Goal: Transaction & Acquisition: Obtain resource

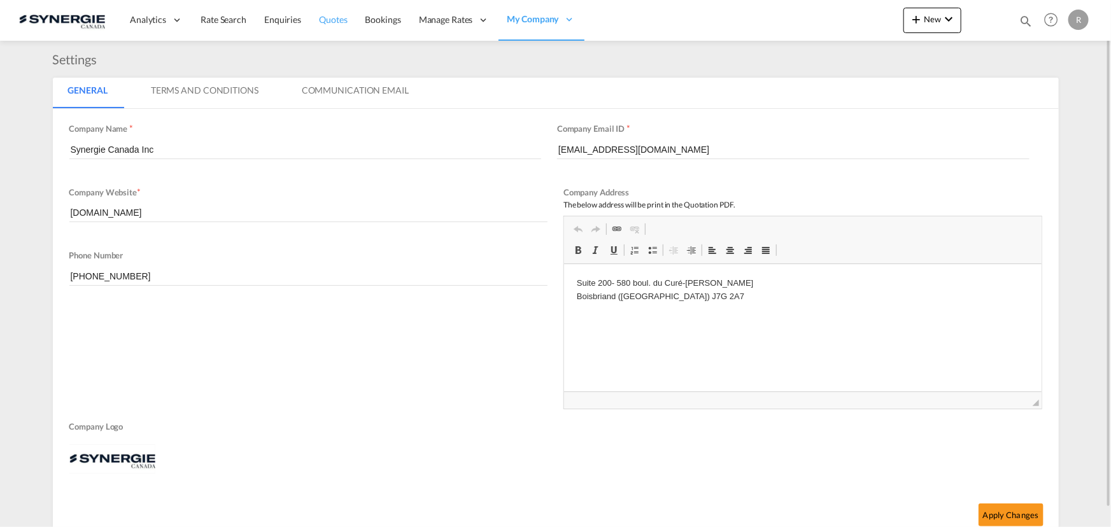
click at [335, 20] on span "Quotes" at bounding box center [333, 19] width 28 height 11
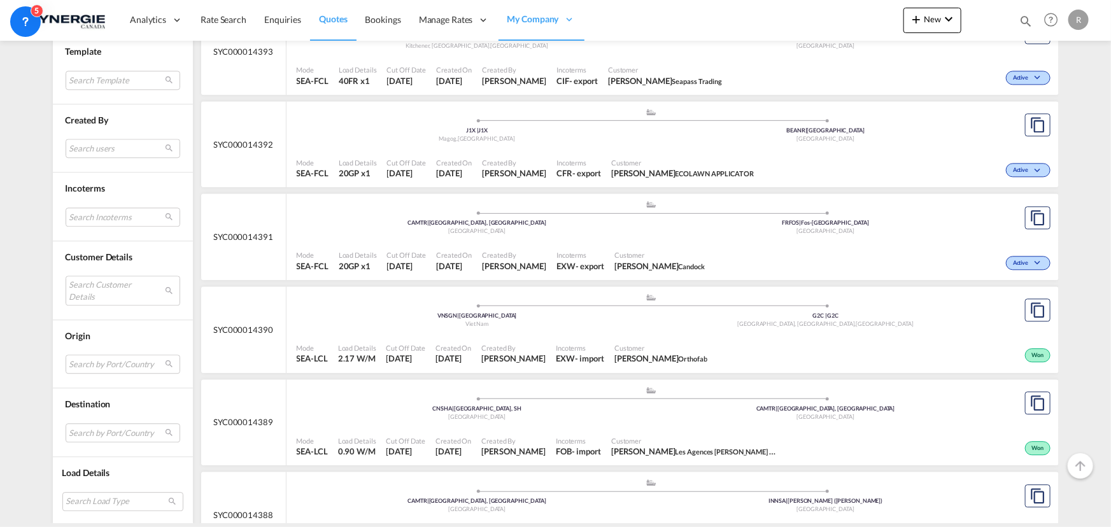
scroll to position [1562, 0]
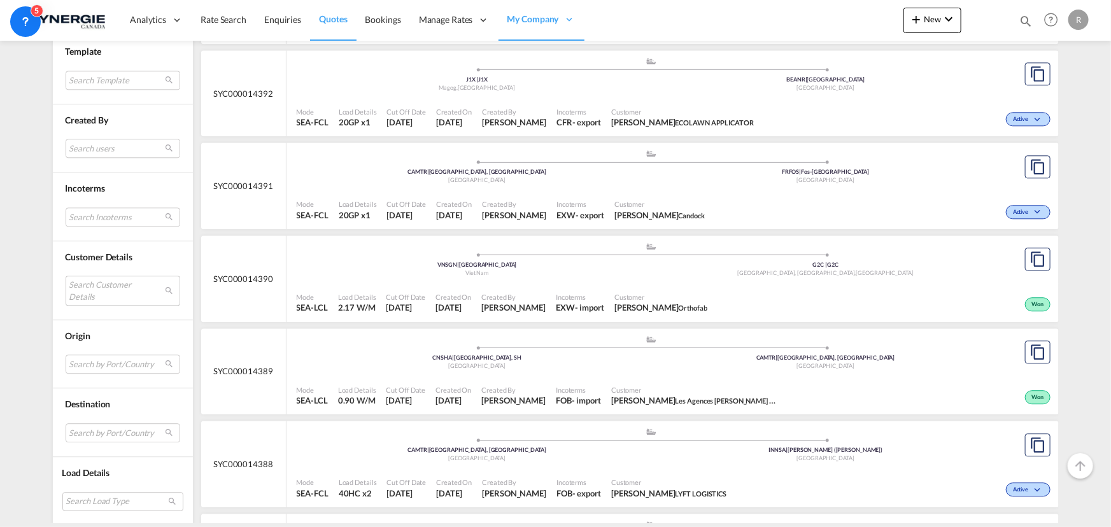
click at [69, 294] on md-select "Search Customer Details user name user [PERSON_NAME] [PERSON_NAME][EMAIL_ADDRES…" at bounding box center [123, 290] width 115 height 29
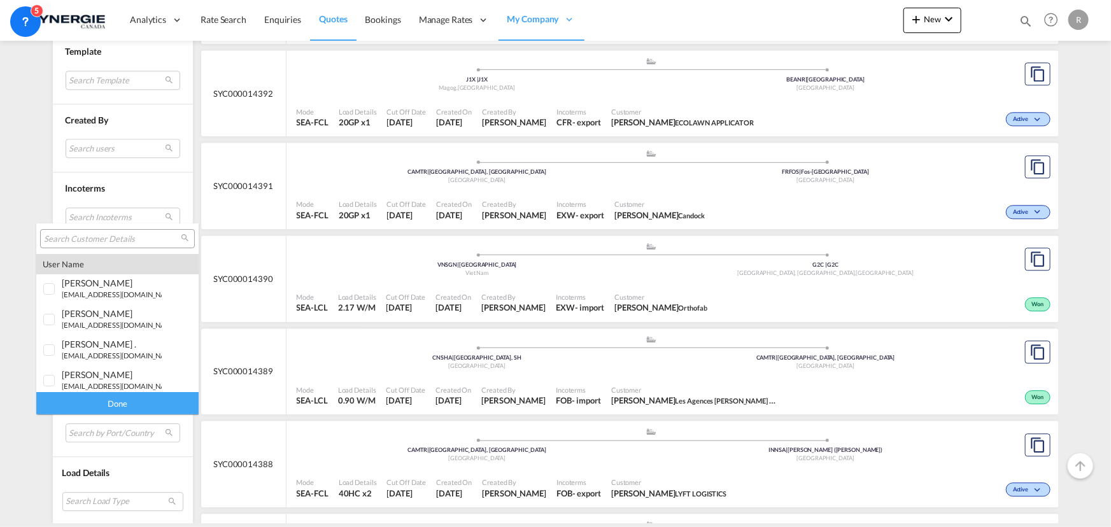
click at [89, 244] on input "search" at bounding box center [112, 239] width 137 height 11
paste input "[EMAIL_ADDRESS][DOMAIN_NAME]"
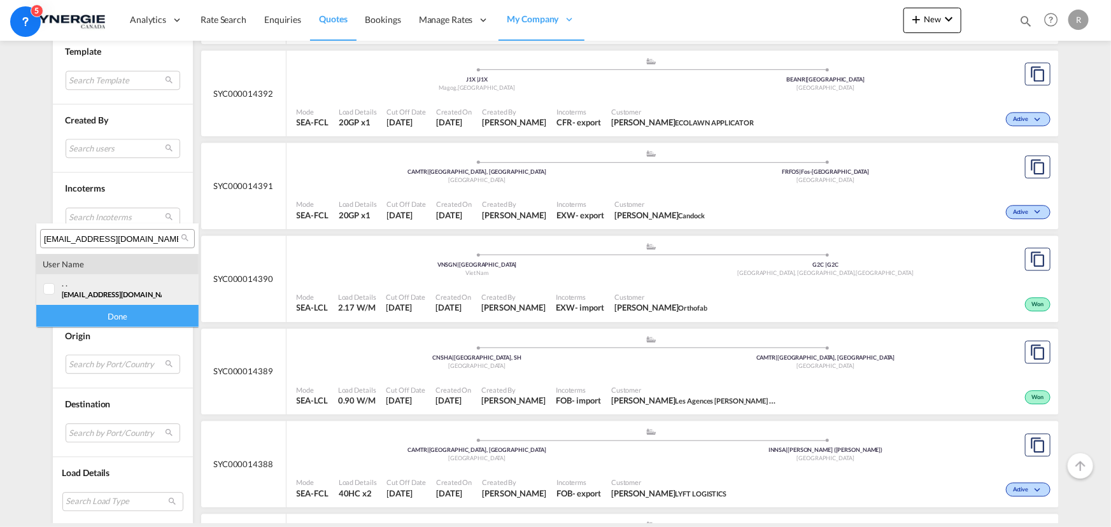
type input "[EMAIL_ADDRESS][DOMAIN_NAME]"
click at [47, 291] on div at bounding box center [49, 289] width 13 height 13
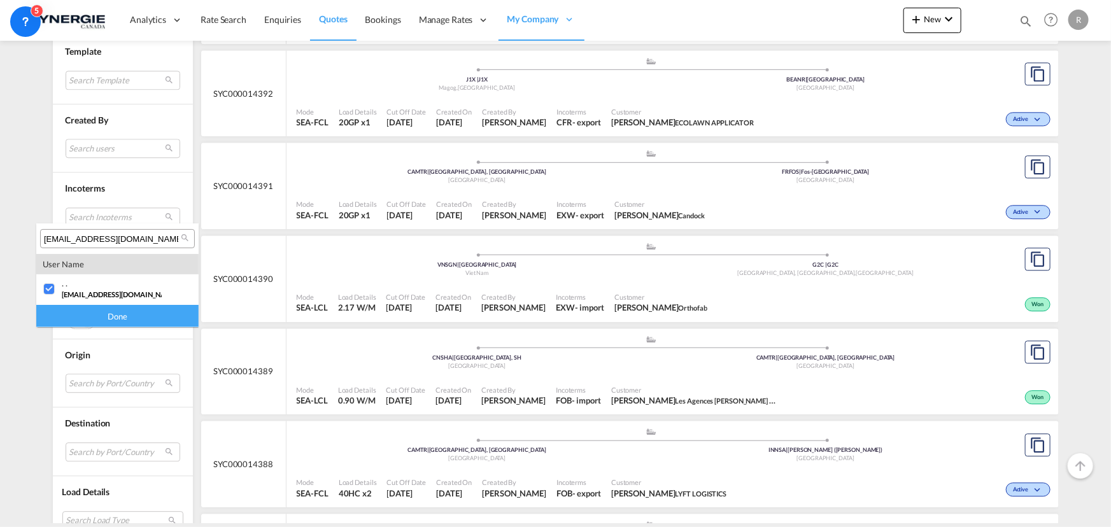
click at [84, 319] on div "Done" at bounding box center [117, 316] width 162 height 22
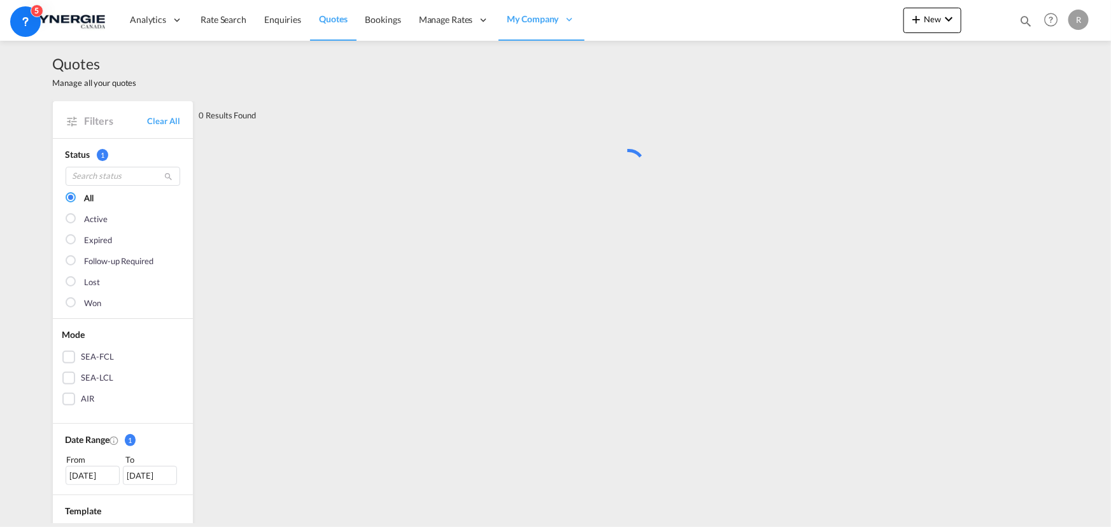
scroll to position [0, 0]
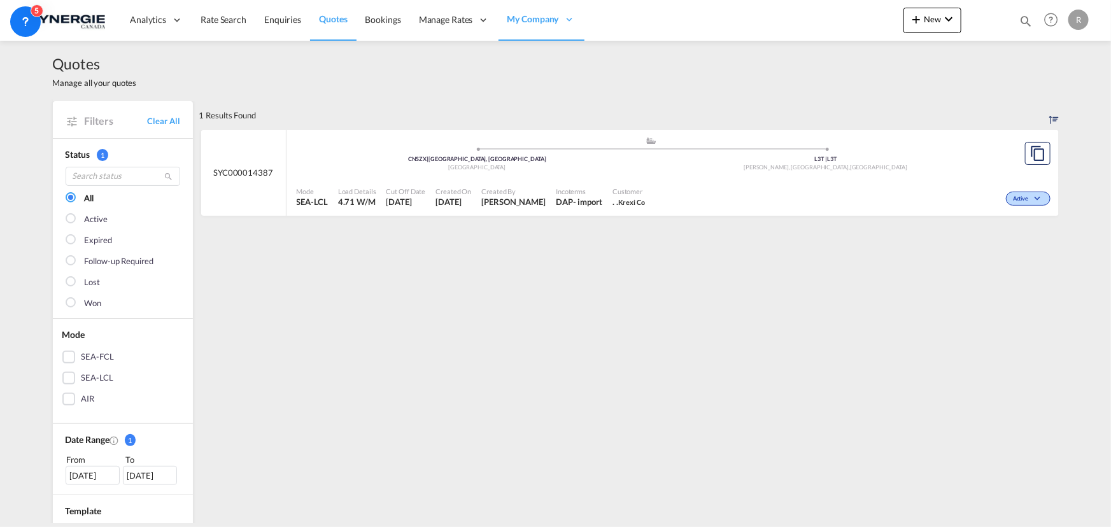
click at [809, 176] on div ".a{fill:#aaa8ad;} .a{fill:#aaa8ad;} CNSZX | [GEOGRAPHIC_DATA], GD China L3T | L…" at bounding box center [652, 156] width 710 height 41
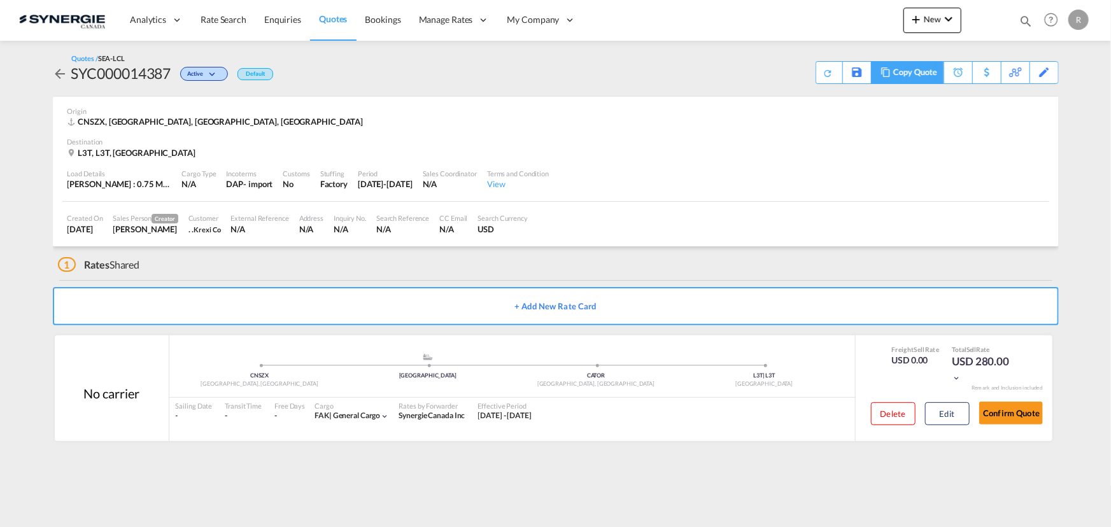
click at [883, 71] on md-icon at bounding box center [885, 72] width 15 height 10
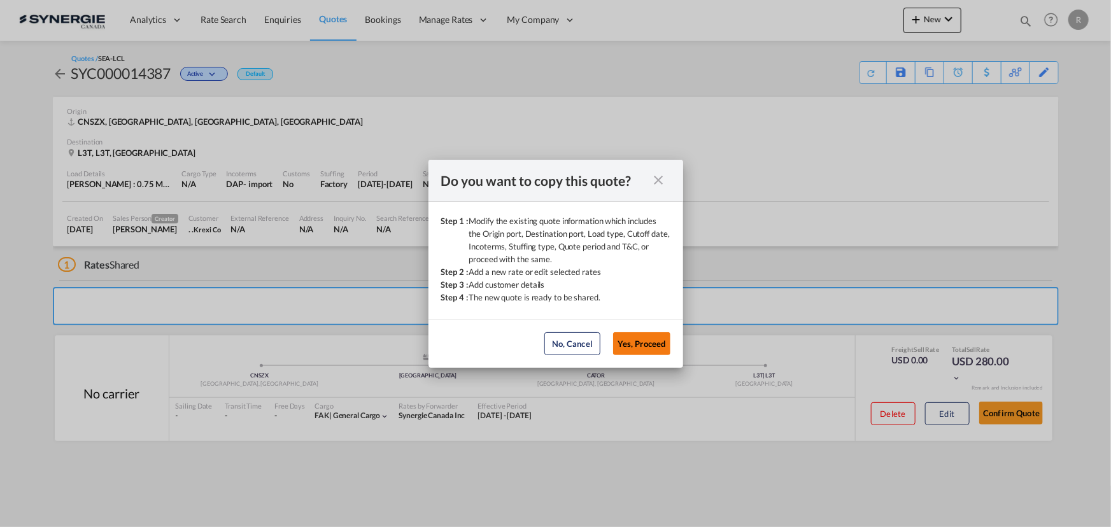
click at [663, 341] on button "Yes, Proceed" at bounding box center [641, 343] width 57 height 23
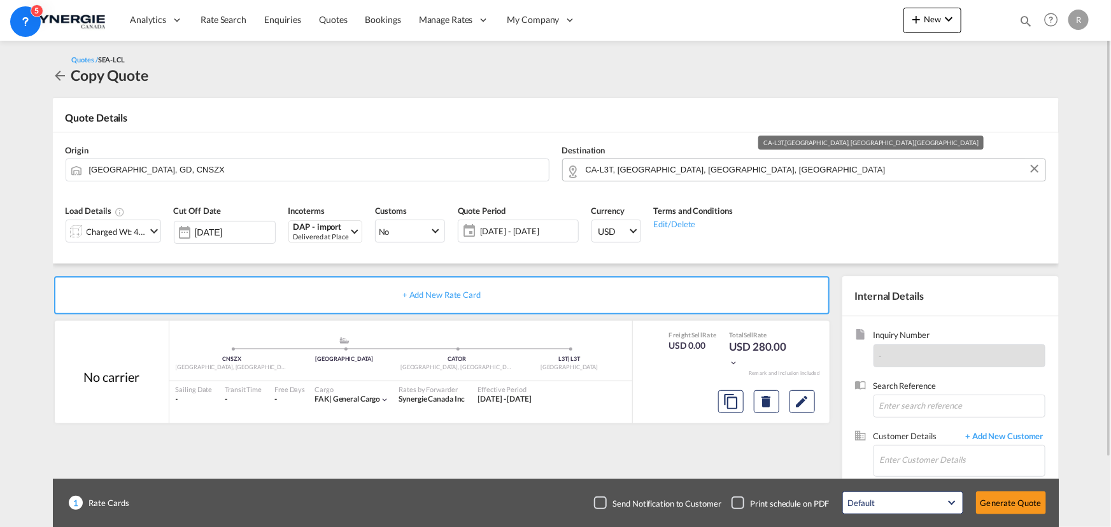
click at [726, 173] on input "CA-L3T, Thornhill, ON, Ontario" at bounding box center [812, 169] width 453 height 22
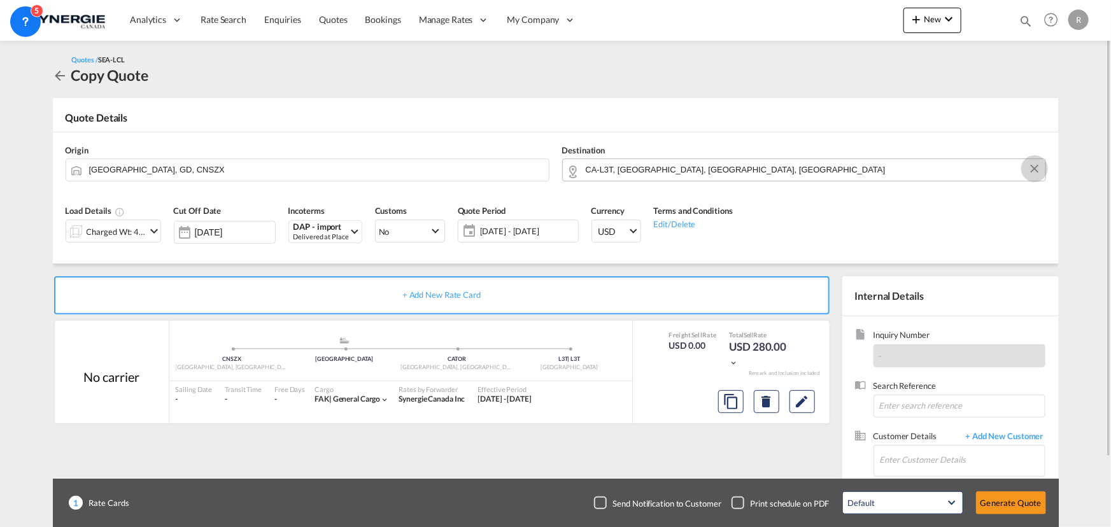
click at [1033, 172] on button "Clear Input" at bounding box center [1034, 168] width 19 height 19
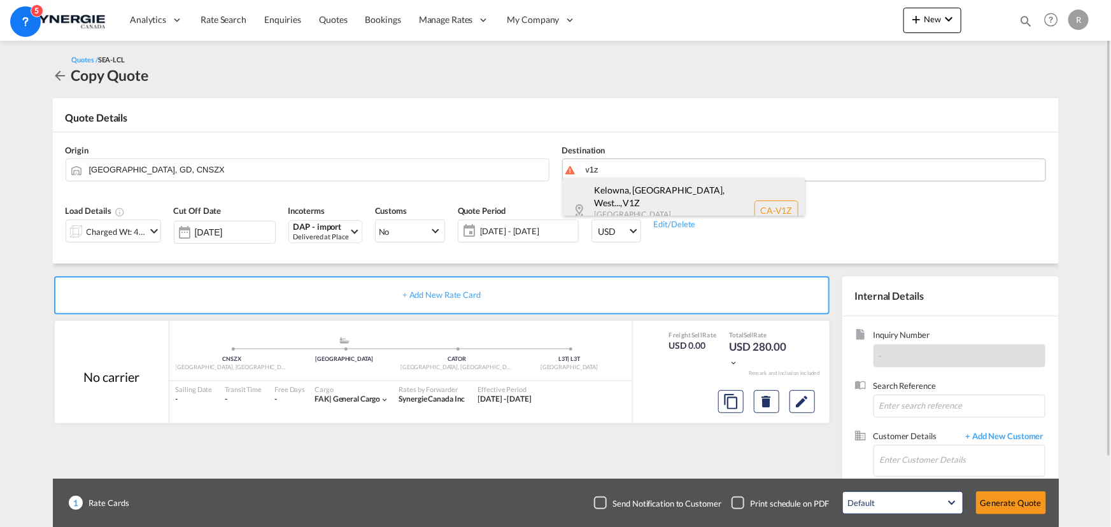
click at [683, 192] on div "Kelowna, BC, West... , V1Z British Columbia ... Canada CA-V1Z" at bounding box center [684, 211] width 242 height 66
type input "CA-V1Z, Kelowna, BC, West Kelowna, BC, British Columbia ..."
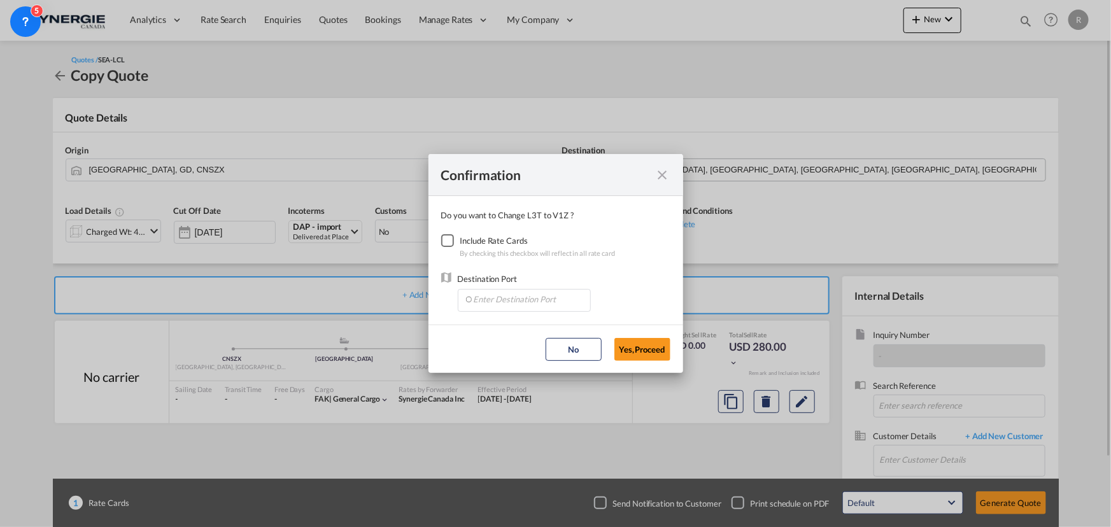
click at [444, 242] on div "Checkbox No Ink" at bounding box center [447, 240] width 13 height 13
click at [484, 297] on input "Enter Destination Port" at bounding box center [527, 299] width 126 height 19
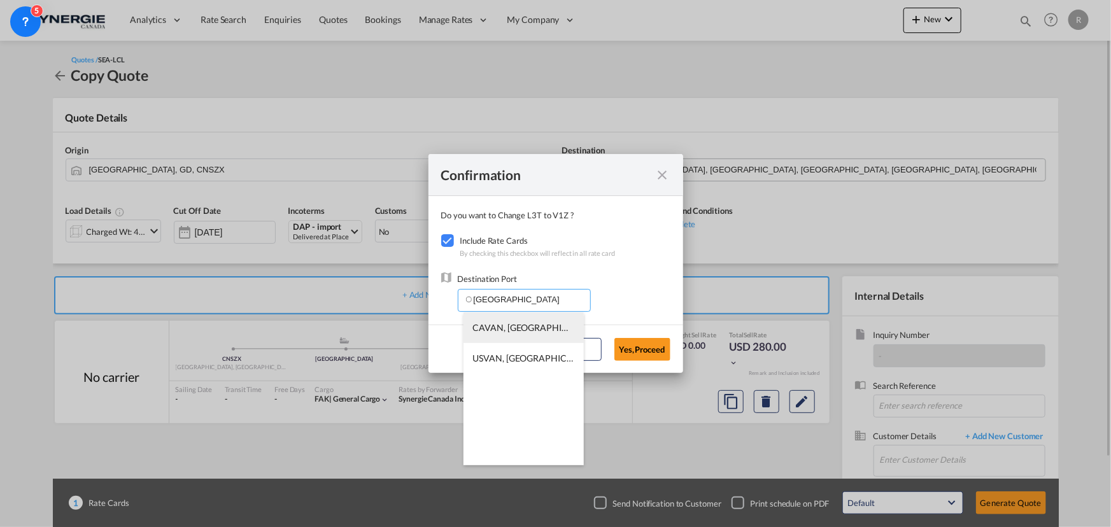
click at [533, 333] on li "CAVAN, Vancouver, BC, Canada, North America, Americas" at bounding box center [523, 327] width 120 height 31
type input "CAVAN, Vancouver, BC, Canada, North America, Americas"
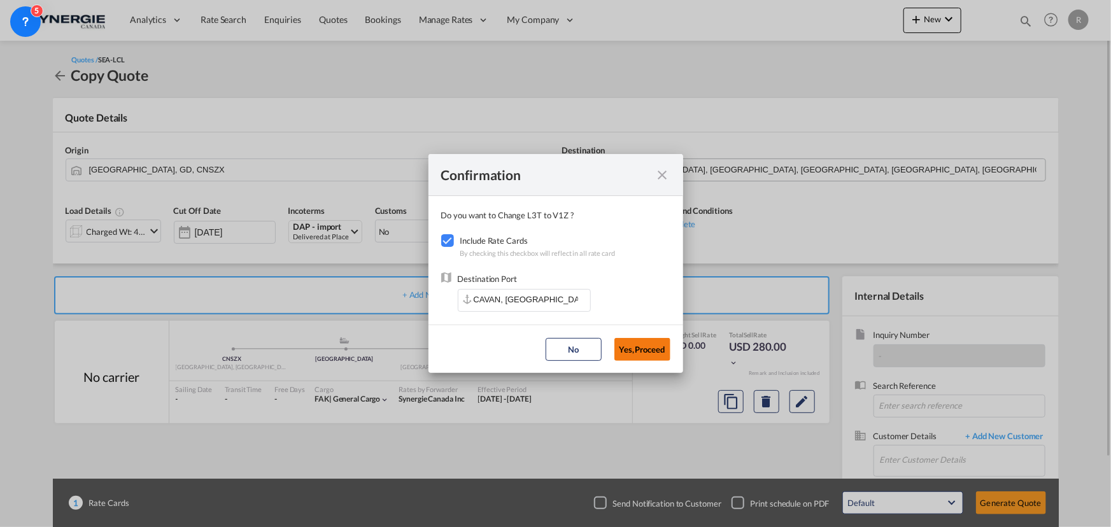
click at [651, 356] on button "Yes,Proceed" at bounding box center [642, 349] width 56 height 23
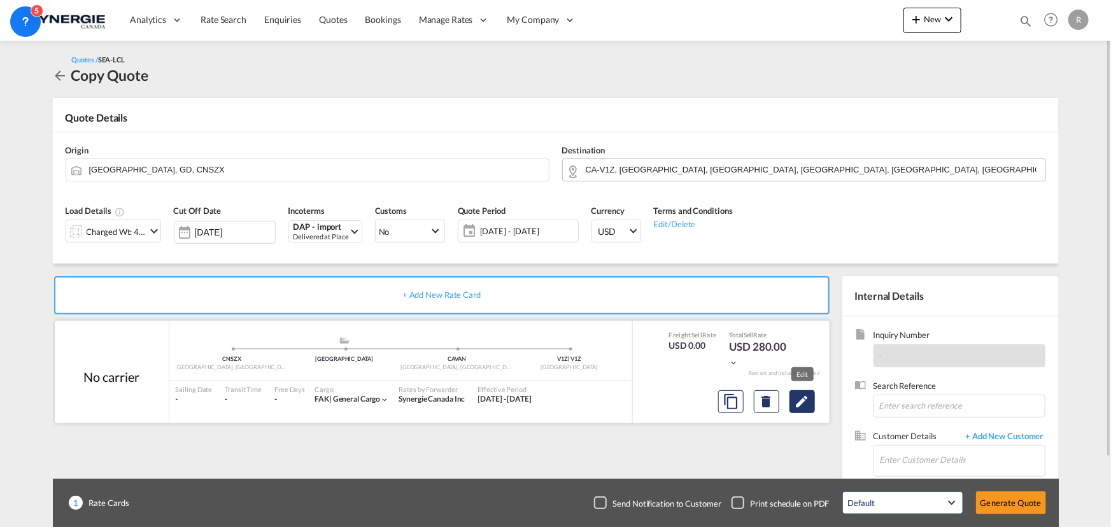
click at [803, 409] on button "Edit" at bounding box center [801, 401] width 25 height 23
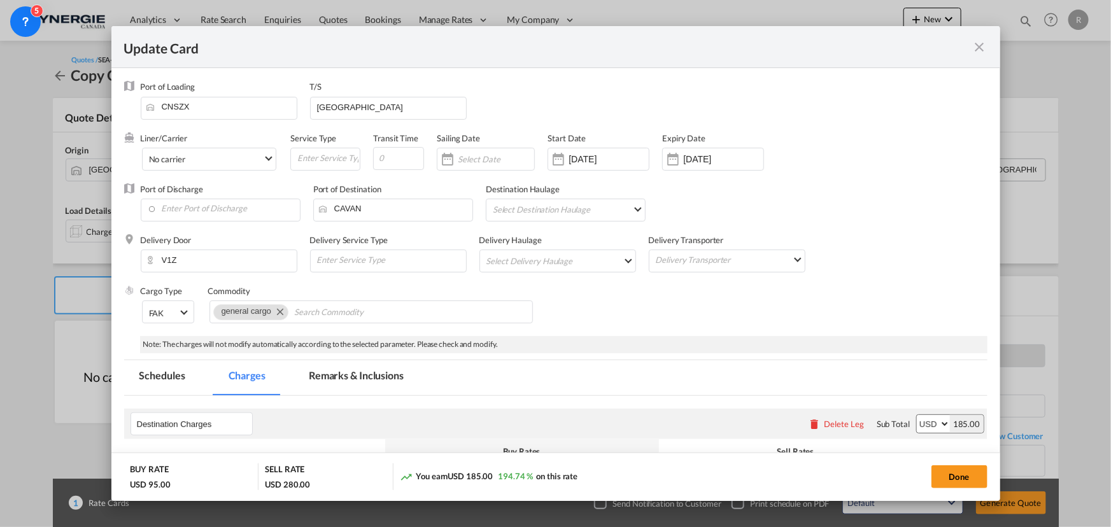
select select "flat"
select select "per_bl"
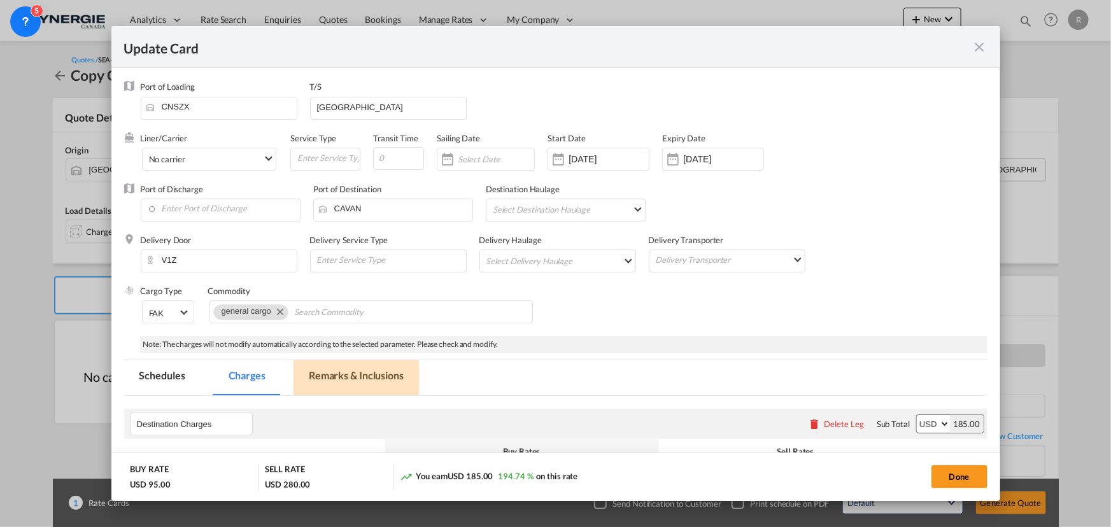
click at [345, 371] on md-tab-item "Remarks & Inclusions" at bounding box center [355, 377] width 125 height 35
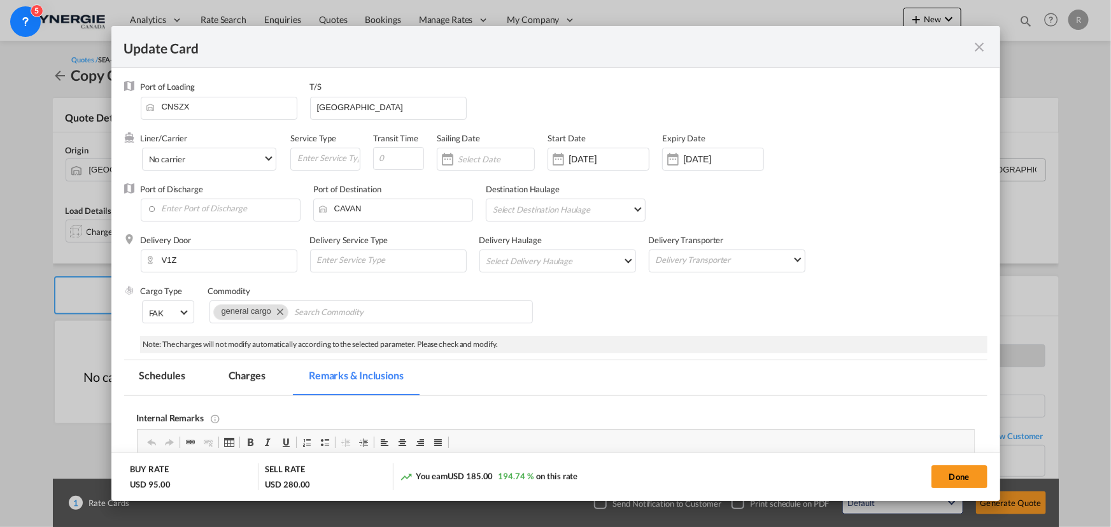
scroll to position [173, 0]
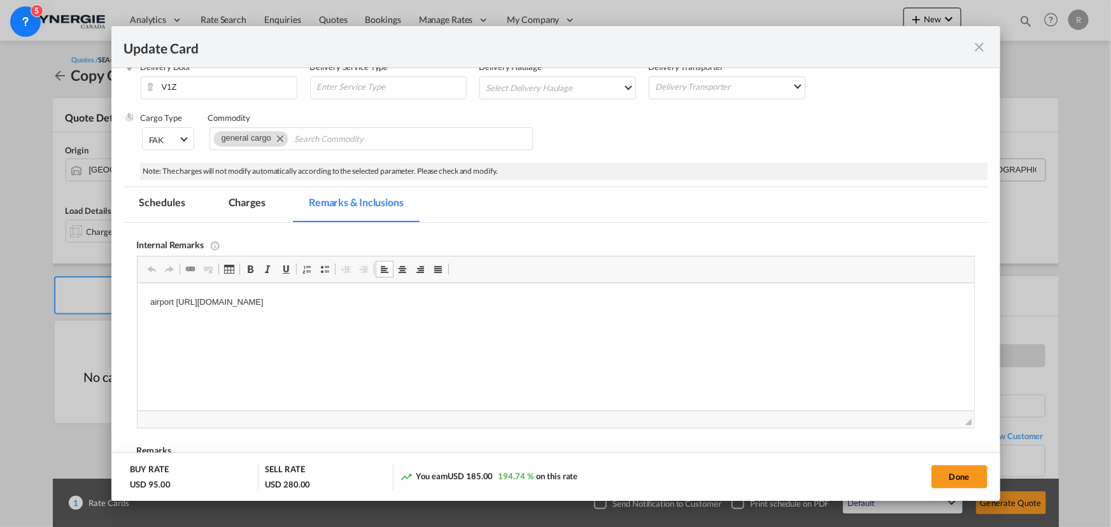
drag, startPoint x: 144, startPoint y: 301, endPoint x: 523, endPoint y: 309, distance: 378.8
click at [249, 197] on md-tab-item "Charges" at bounding box center [246, 204] width 67 height 35
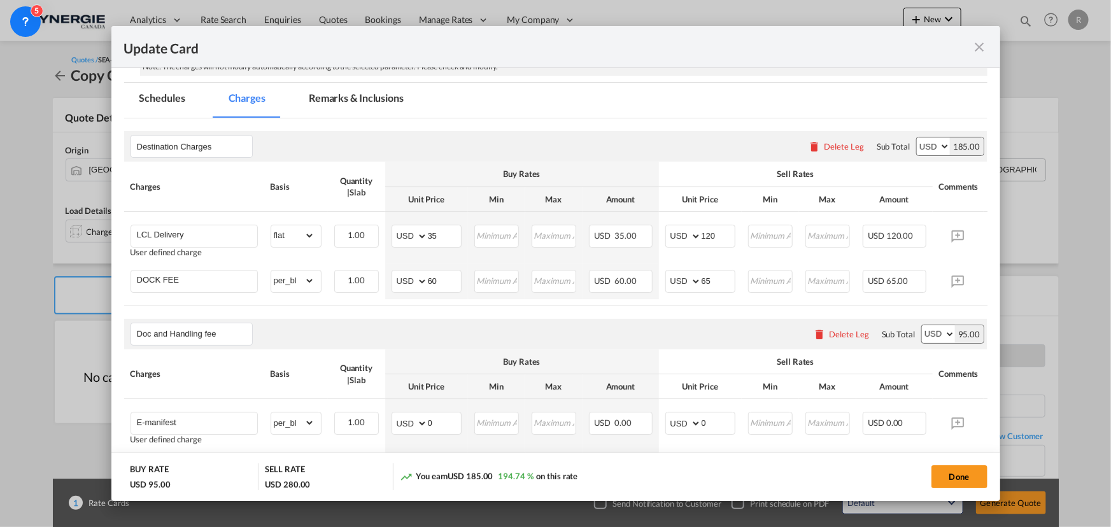
scroll to position [289, 0]
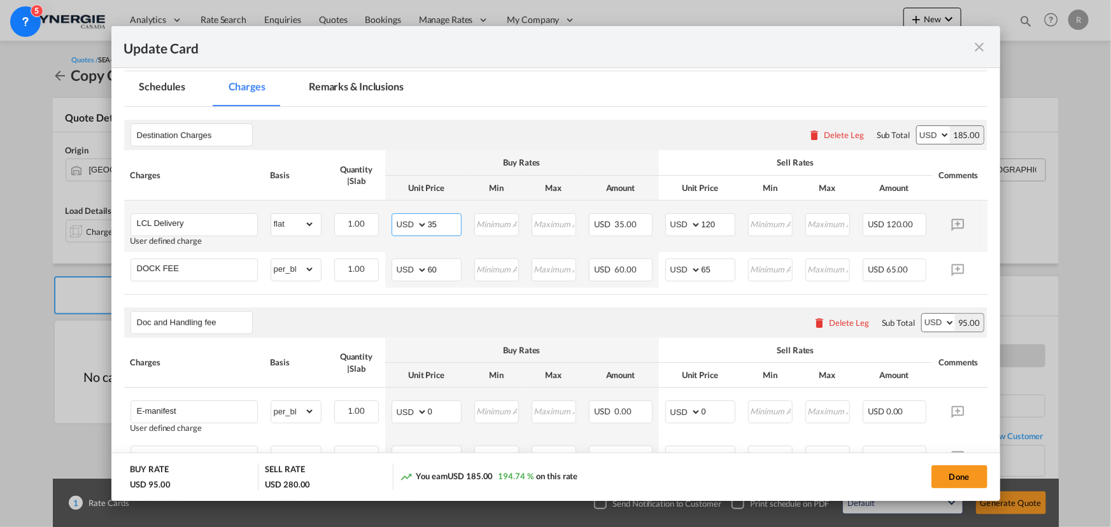
drag, startPoint x: 451, startPoint y: 225, endPoint x: 382, endPoint y: 207, distance: 71.0
click at [382, 207] on tr "LCL Delivery User defined charge Please Enter Already Exists gross_weight volum…" at bounding box center [575, 226] width 902 height 52
type input "340"
drag, startPoint x: 724, startPoint y: 225, endPoint x: 642, endPoint y: 213, distance: 83.1
click at [642, 213] on tr "LCL Delivery User defined charge Please Enter Already Exists gross_weight volum…" at bounding box center [575, 226] width 902 height 52
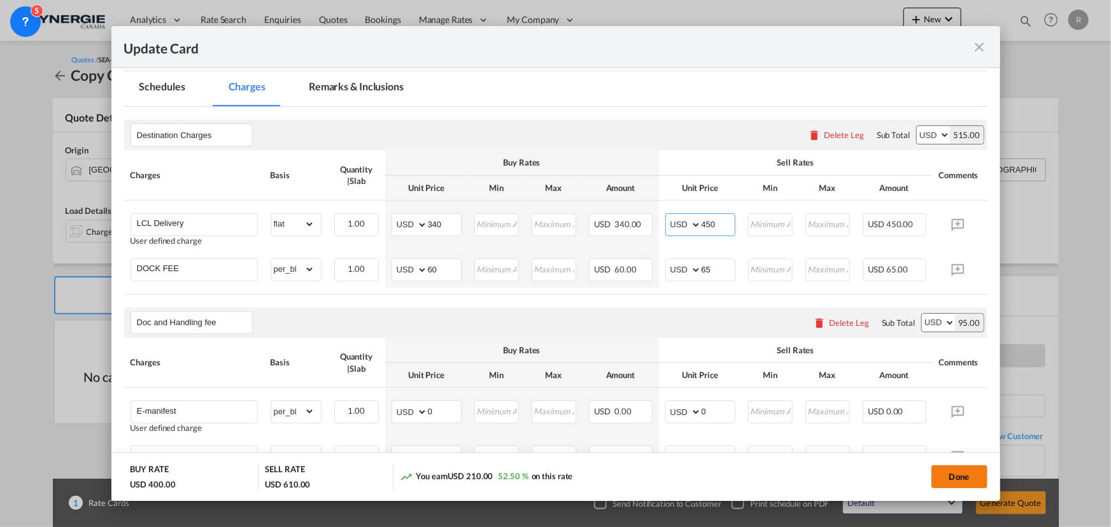
type input "450"
click at [952, 477] on button "Done" at bounding box center [959, 476] width 56 height 23
type input "06 Oct 2024"
type input "20 Sep 2025"
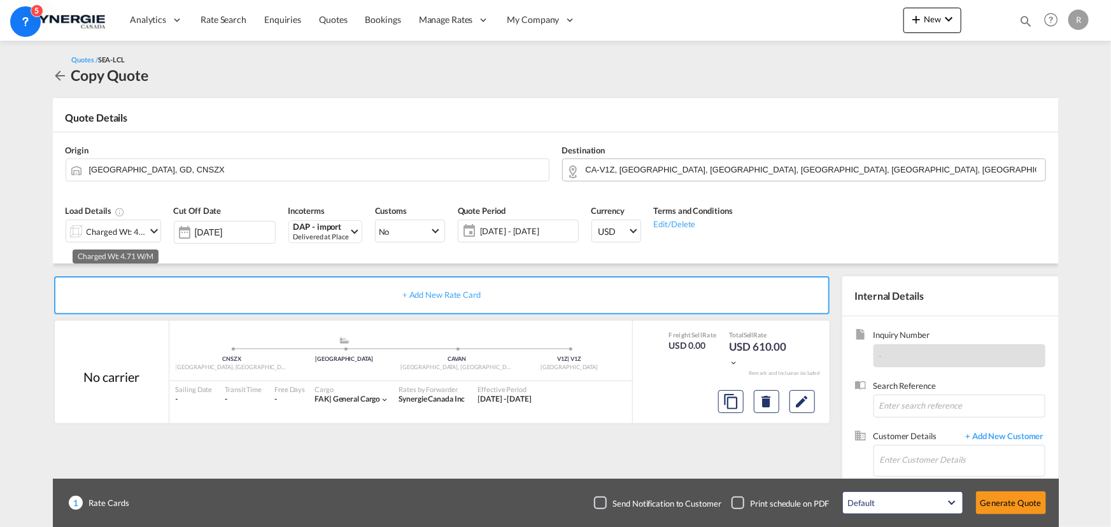
click at [137, 233] on div "Charged Wt: 4.71 W/M" at bounding box center [117, 232] width 60 height 18
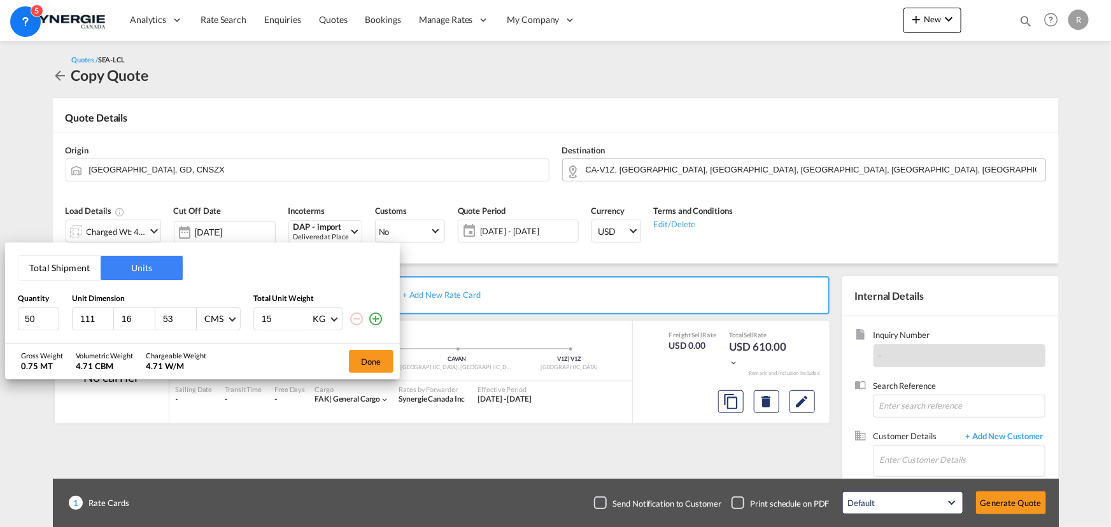
click at [139, 269] on button "Units" at bounding box center [142, 268] width 82 height 24
drag, startPoint x: 43, startPoint y: 314, endPoint x: -69, endPoint y: 299, distance: 112.3
click at [0, 299] on html "Analytics Reports Dashboard Rate Search Enquiries Quotes" at bounding box center [555, 263] width 1111 height 527
type input "2"
type input "168"
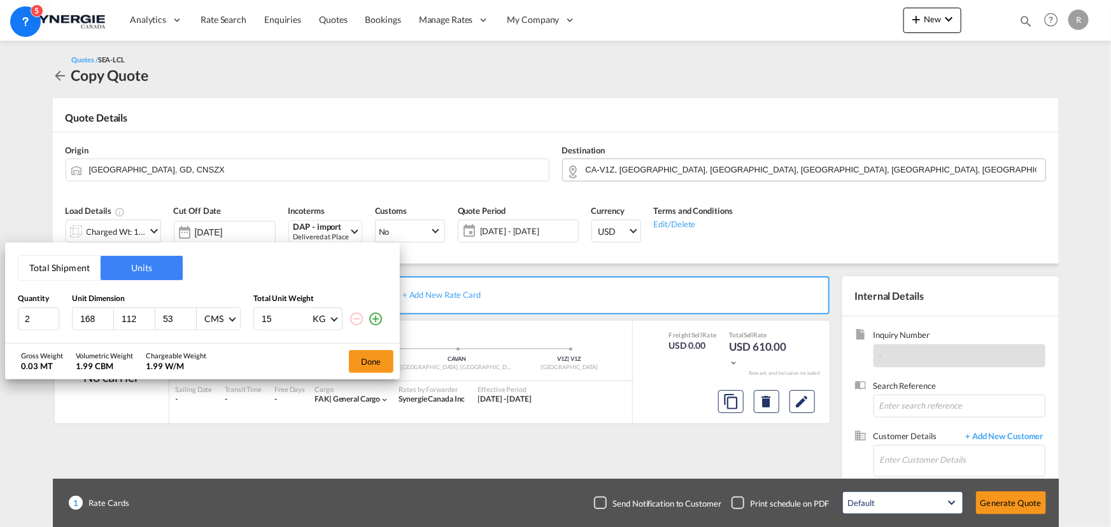
type input "112"
type input "196"
type input "420"
click at [372, 363] on button "Done" at bounding box center [371, 361] width 45 height 23
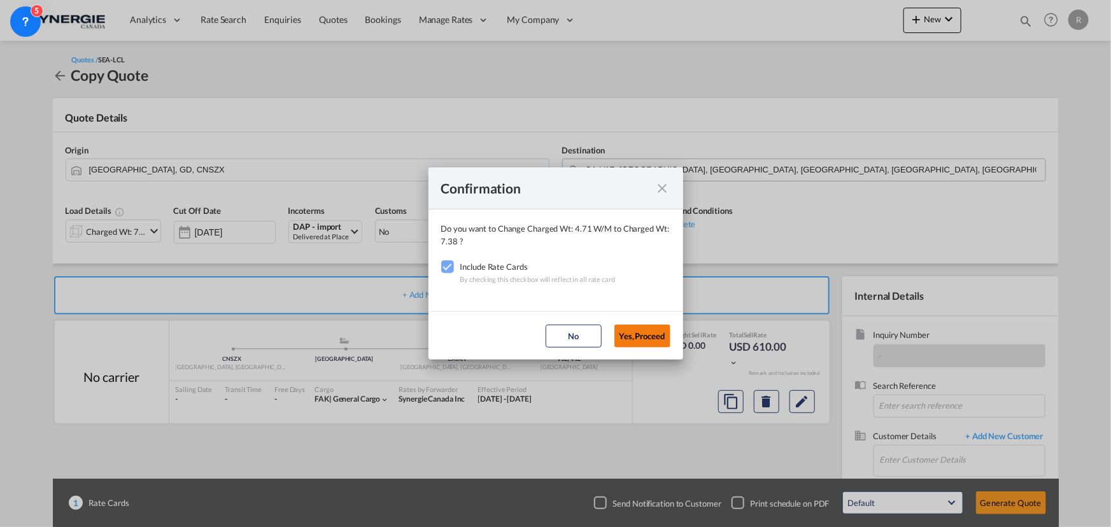
click at [647, 338] on button "Yes,Proceed" at bounding box center [642, 336] width 56 height 23
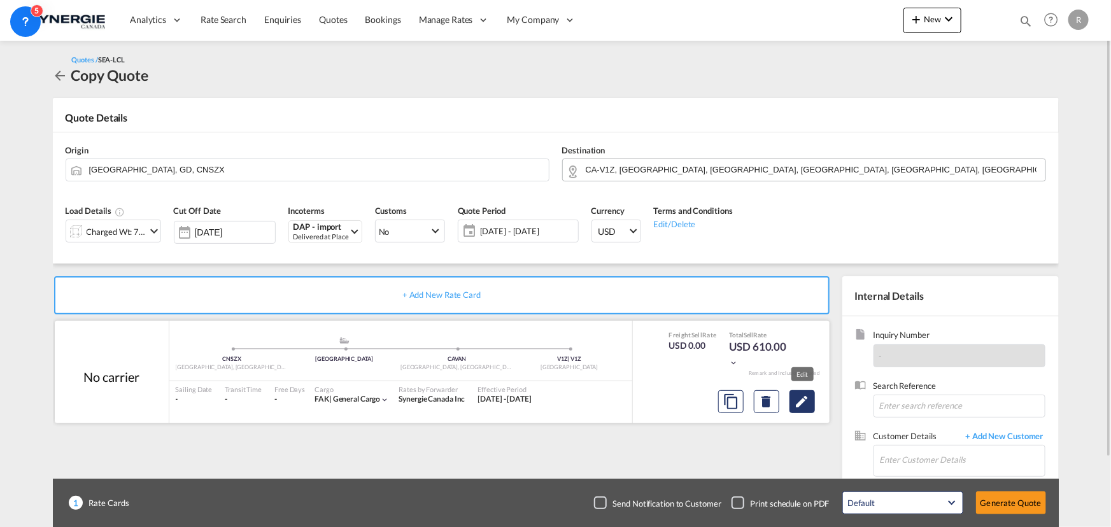
click at [797, 400] on md-icon "Edit" at bounding box center [801, 401] width 15 height 15
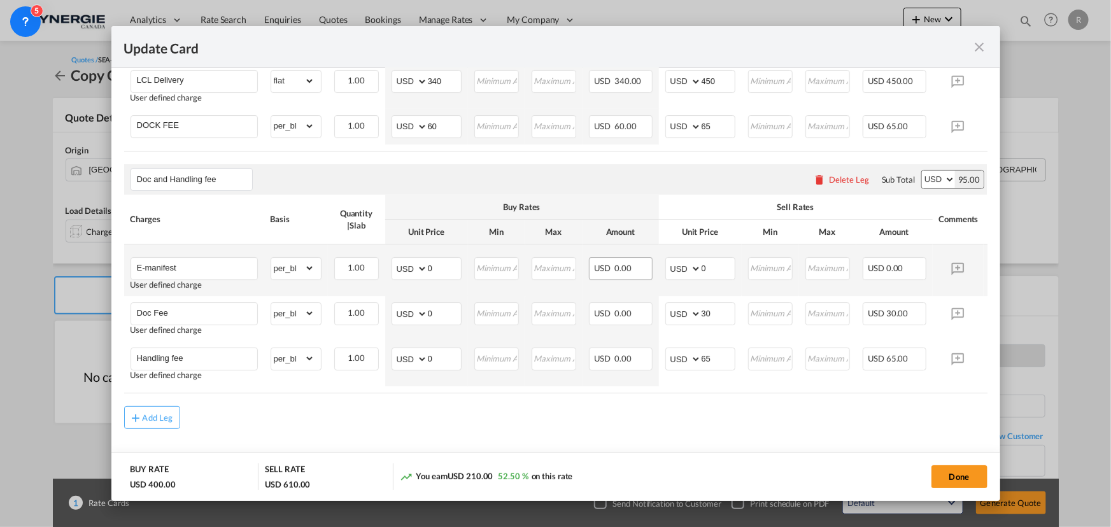
scroll to position [458, 0]
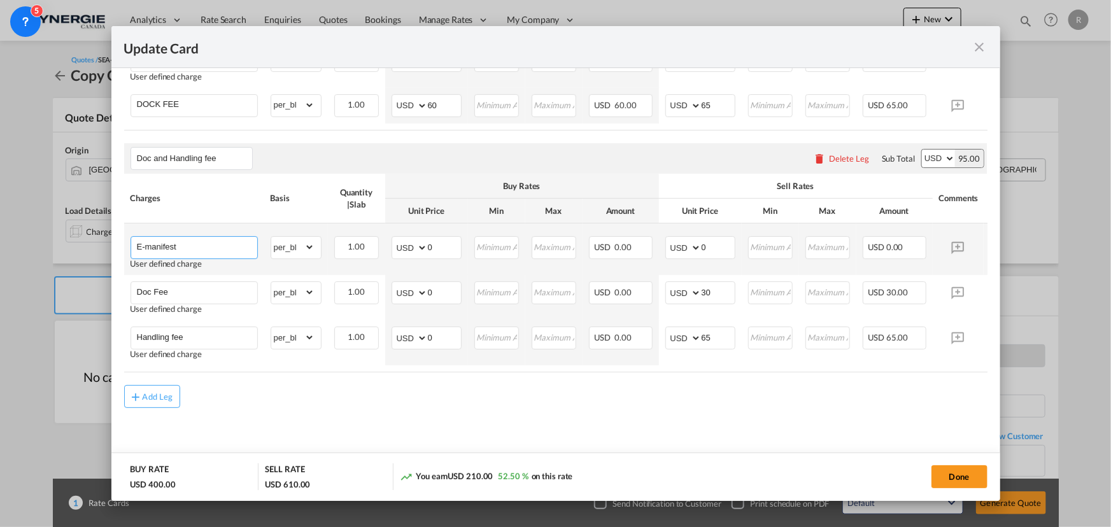
click at [227, 239] on input "E-manifest" at bounding box center [197, 246] width 120 height 19
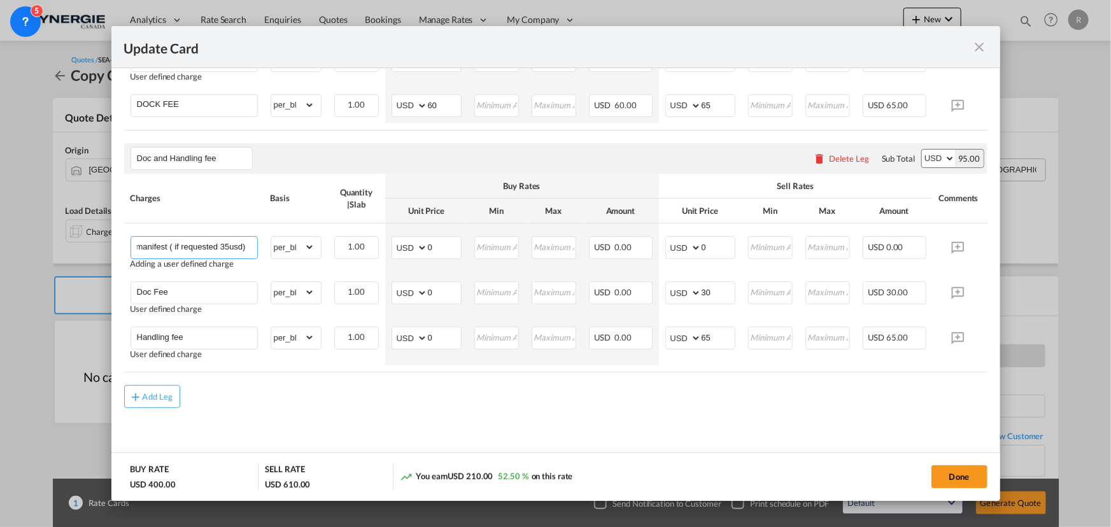
type input "E-manifest ( if requested 35usd)"
click at [722, 421] on md-content "Destination Charges Please enter leg name Leg Name Already Exists Delete Leg Su…" at bounding box center [555, 206] width 863 height 526
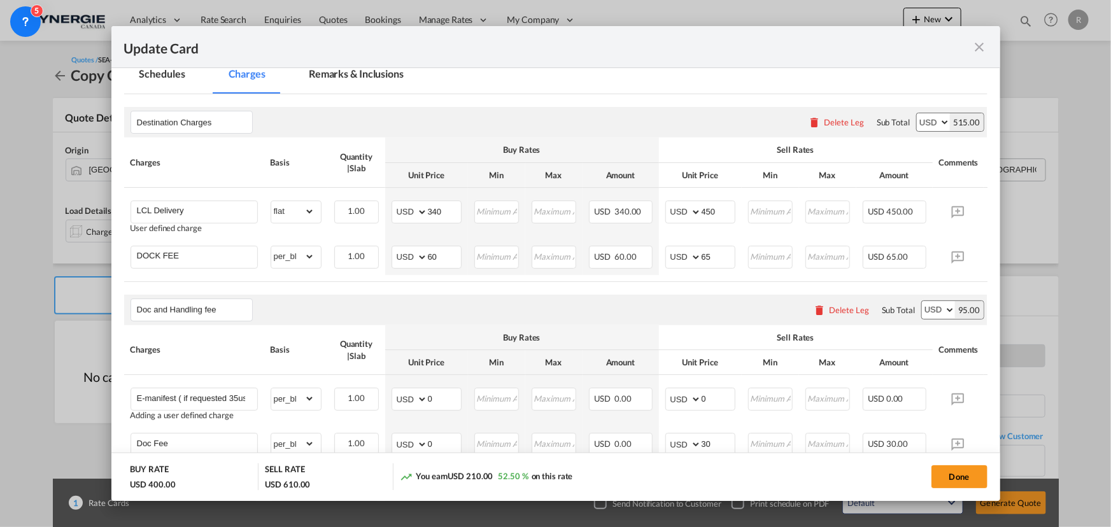
scroll to position [285, 0]
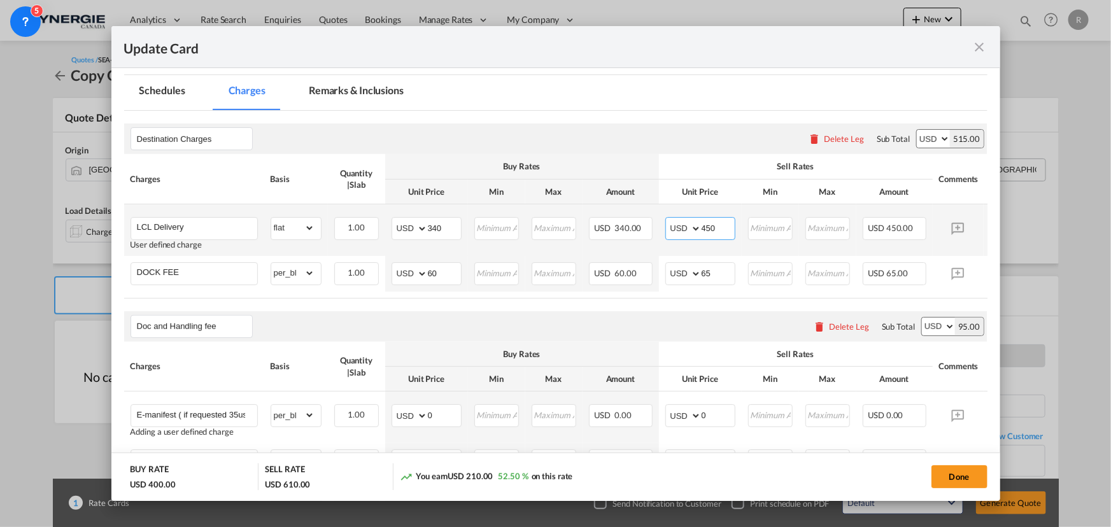
click at [719, 225] on input "450" at bounding box center [717, 227] width 33 height 19
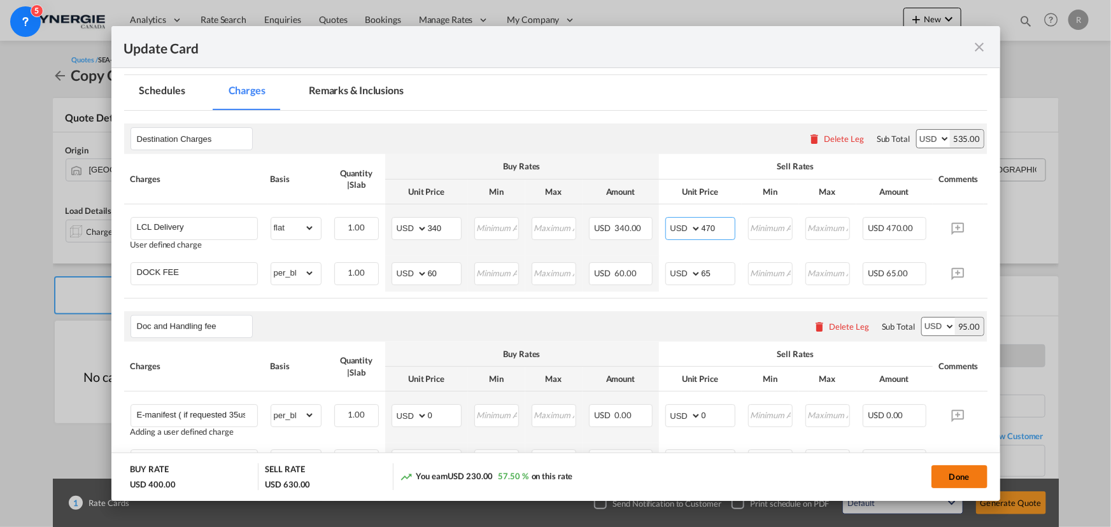
type input "470"
click at [945, 477] on button "Done" at bounding box center [959, 476] width 56 height 23
type input "06 Oct 2024"
type input "20 Sep 2025"
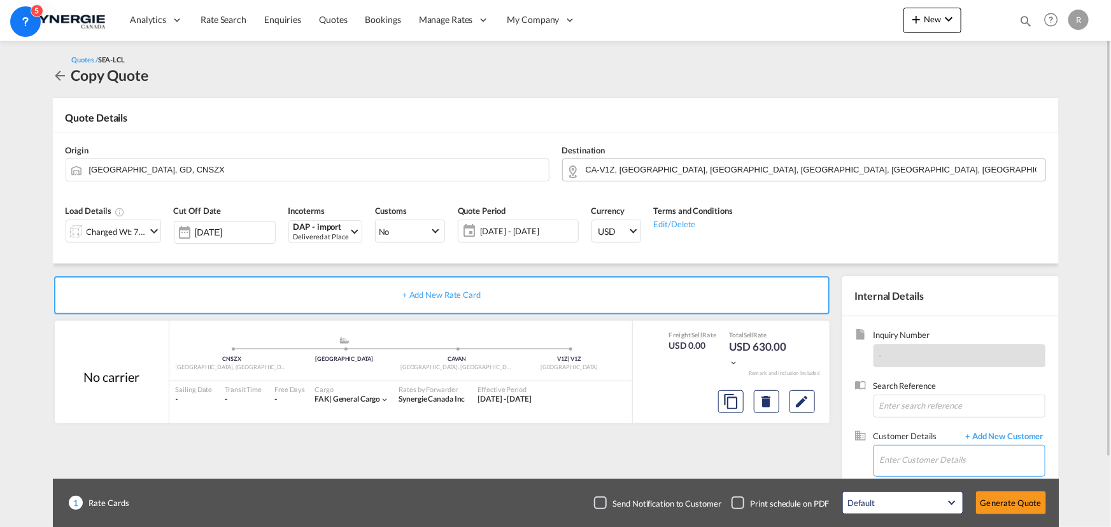
click at [922, 464] on input "Enter Customer Details" at bounding box center [962, 460] width 165 height 29
click at [904, 468] on input "Enter Customer Details" at bounding box center [962, 460] width 165 height 29
paste input "op6@krexi.com"
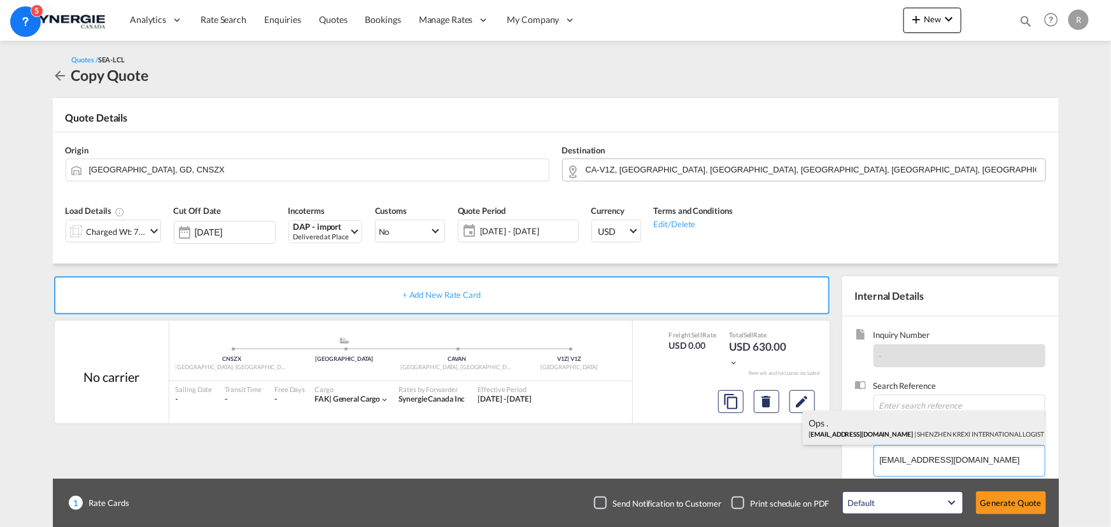
click at [885, 440] on div "Ops . op6@krexi.com | SHENZHEN KREXI INTERNATIONAL LOGISTICS" at bounding box center [924, 428] width 242 height 34
type input "SHENZHEN KREXI INTERNATIONAL LOGISTICS, Ops ., op6@krexi.com"
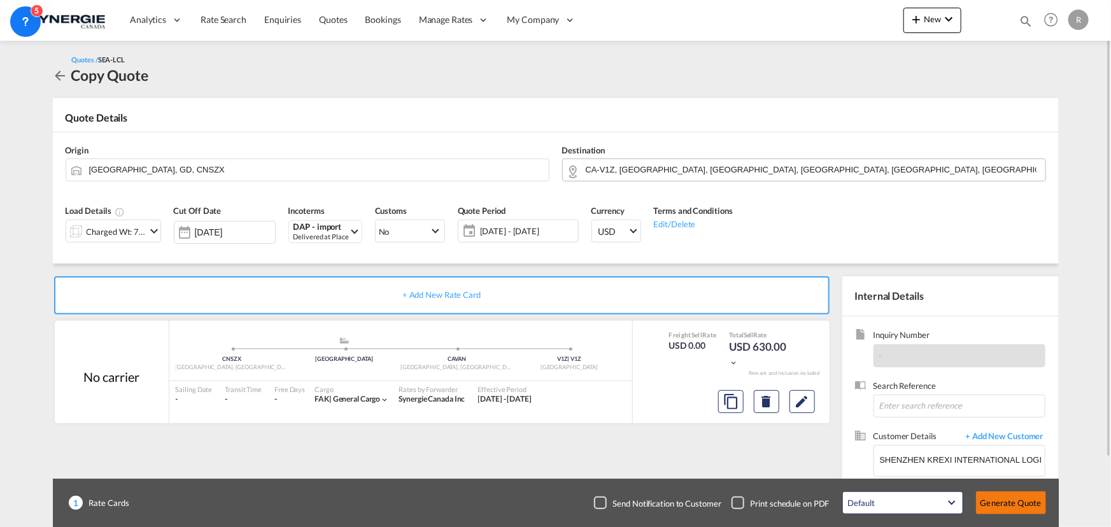
click at [993, 503] on button "Generate Quote" at bounding box center [1011, 502] width 70 height 23
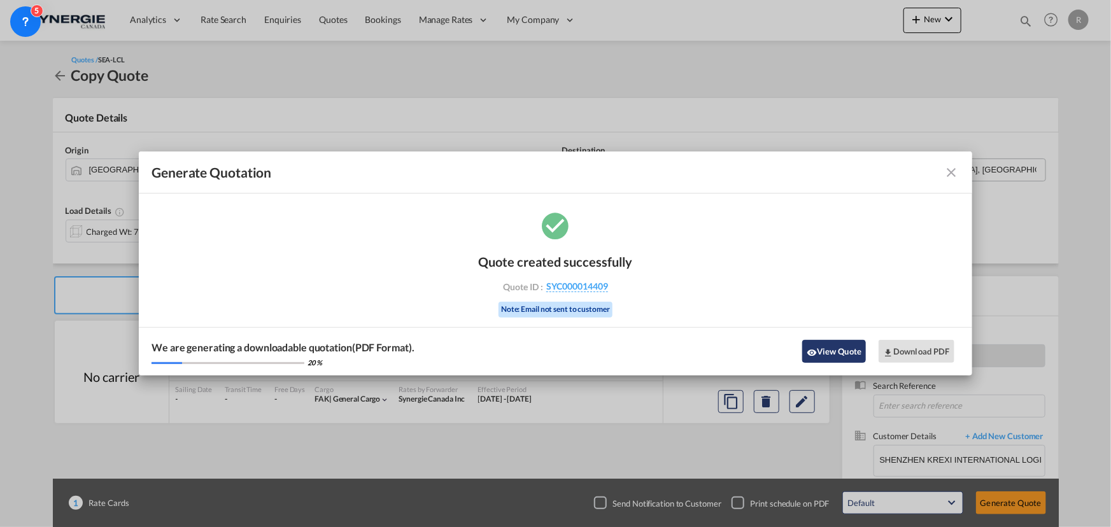
click at [835, 355] on button "View Quote" at bounding box center [834, 351] width 64 height 23
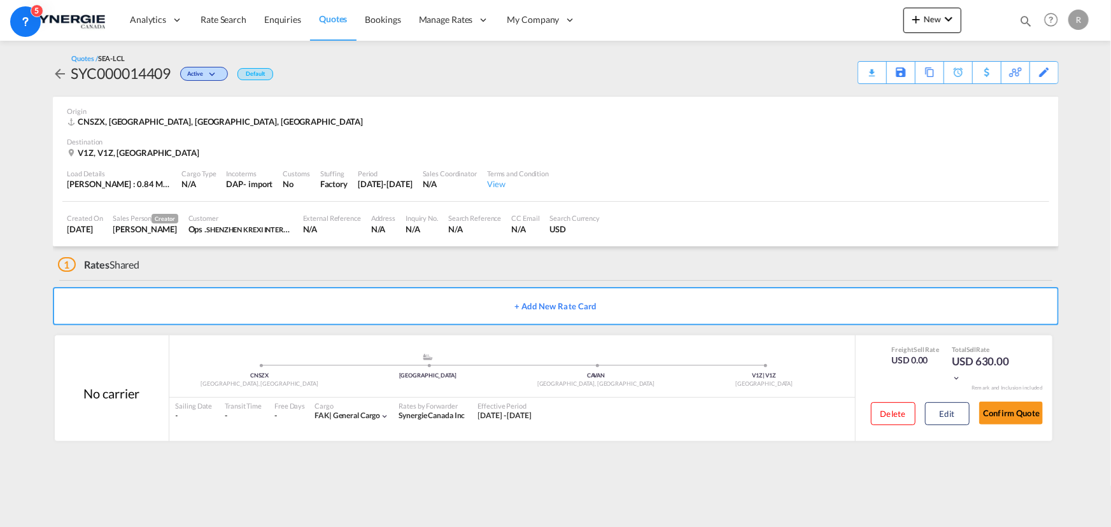
click at [0, 0] on div "Download Quote" at bounding box center [0, 0] width 0 height 0
